Goal: Task Accomplishment & Management: Complete application form

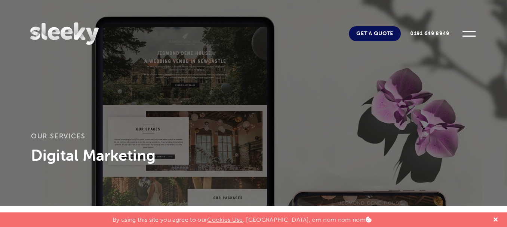
click at [365, 40] on link "Get A Quote" at bounding box center [375, 33] width 52 height 15
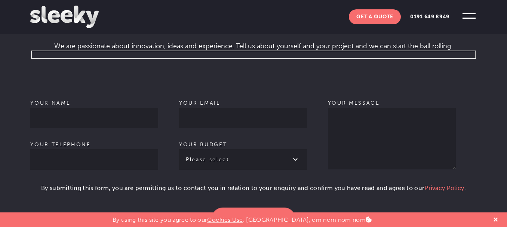
scroll to position [486, 0]
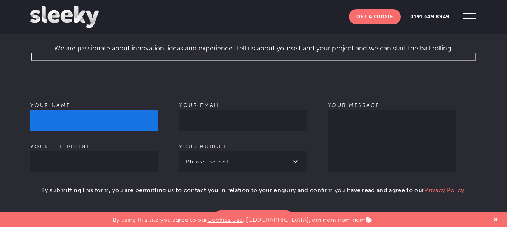
click at [125, 111] on input "Your name" at bounding box center [94, 120] width 128 height 21
paste input "Camila Mendes"
type input "Camila Mendes"
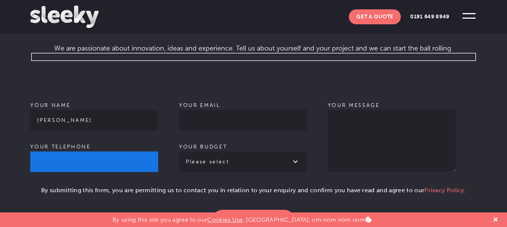
paste input "9654426180"
type input "9654426180"
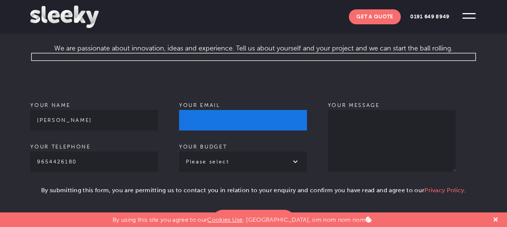
paste input "camila.worldmedia@gmail.com"
type input "camila.worldmedia@gmail.com"
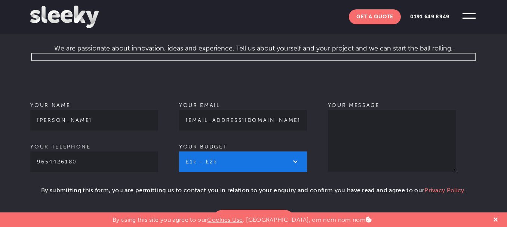
select select "£2k - £3k"
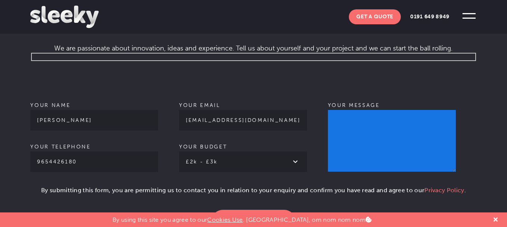
paste textarea ""Hello SEO experts, We have provision to generate high quality SEO leads and ca…"
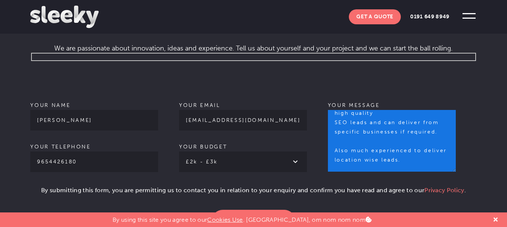
scroll to position [7, 0]
type textarea "Hello SEO experts, We have provision to generate high quality SEO leads and can…"
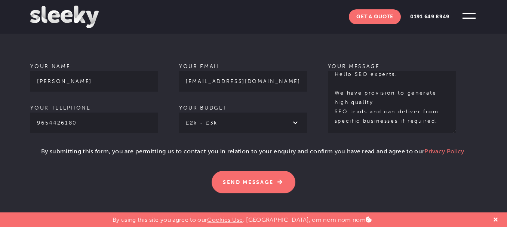
scroll to position [561, 0]
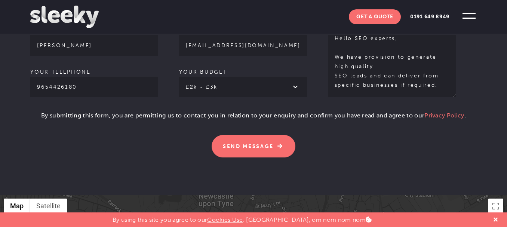
click at [31, 111] on p "By submitting this form, you are permitting us to contact you in relation to yo…" at bounding box center [253, 118] width 446 height 15
click at [38, 111] on p "By submitting this form, you are permitting us to contact you in relation to yo…" at bounding box center [253, 118] width 446 height 15
click at [34, 111] on p "By submitting this form, you are permitting us to contact you in relation to yo…" at bounding box center [253, 118] width 446 height 15
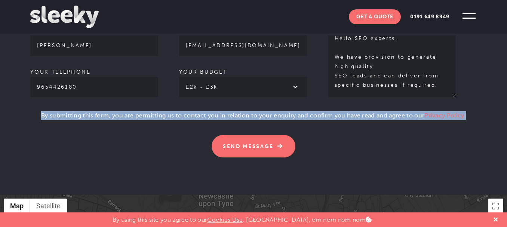
click at [34, 111] on p "By submitting this form, you are permitting us to contact you in relation to yo…" at bounding box center [253, 118] width 446 height 15
click at [17, 102] on section "Give us a shout Let’s get the ball rolling . We are passionate about innovation…" at bounding box center [253, 31] width 507 height 328
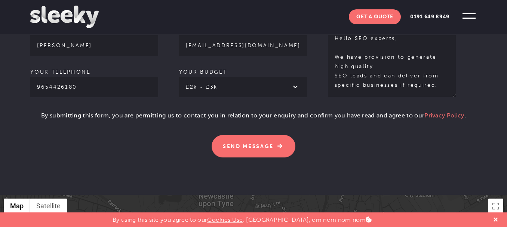
click at [20, 103] on section "Give us a shout Let’s get the ball rolling . We are passionate about innovation…" at bounding box center [253, 31] width 507 height 328
click at [307, 140] on p "Please leave this field empty. Send Message" at bounding box center [253, 141] width 446 height 31
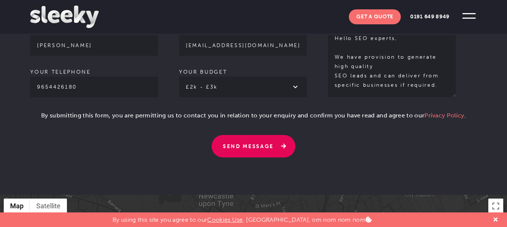
click at [262, 139] on input "Send Message" at bounding box center [254, 146] width 84 height 22
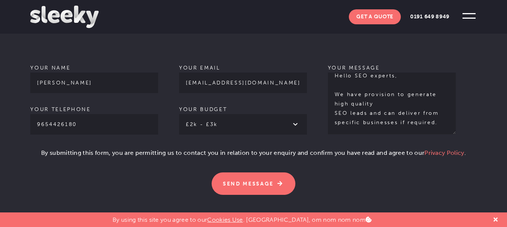
scroll to position [0, 0]
